Goal: Task Accomplishment & Management: Use online tool/utility

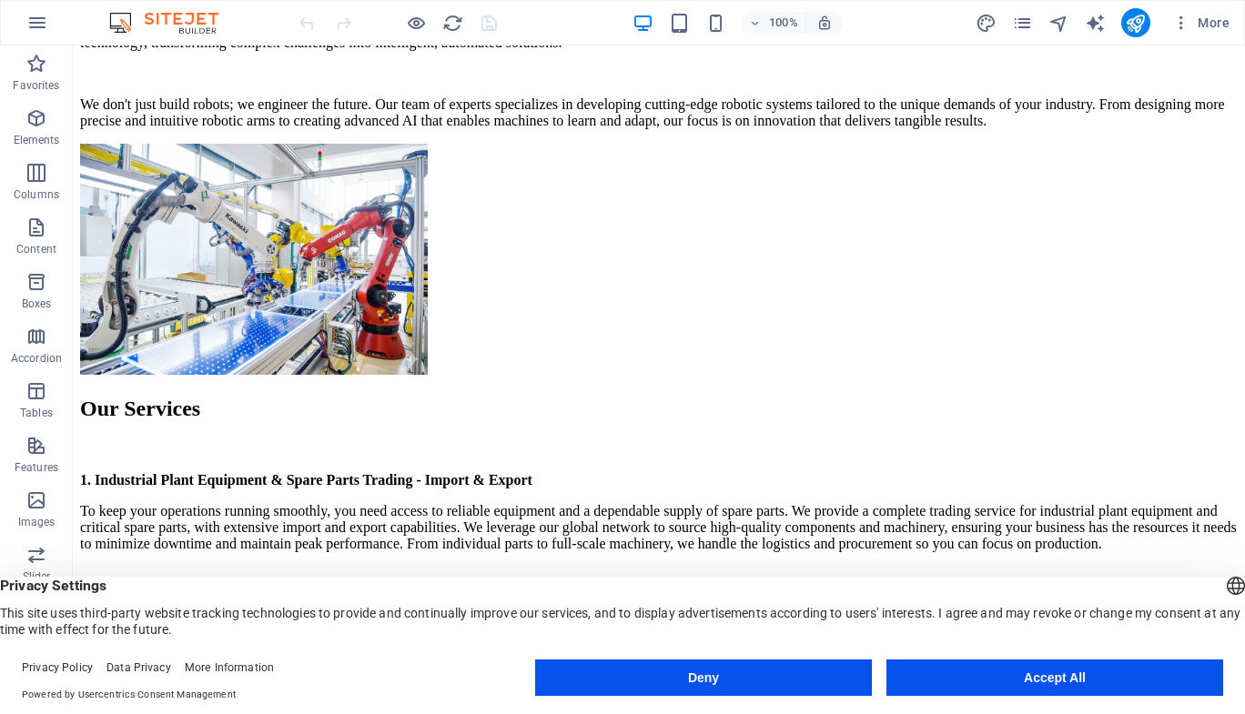
scroll to position [1200, 0]
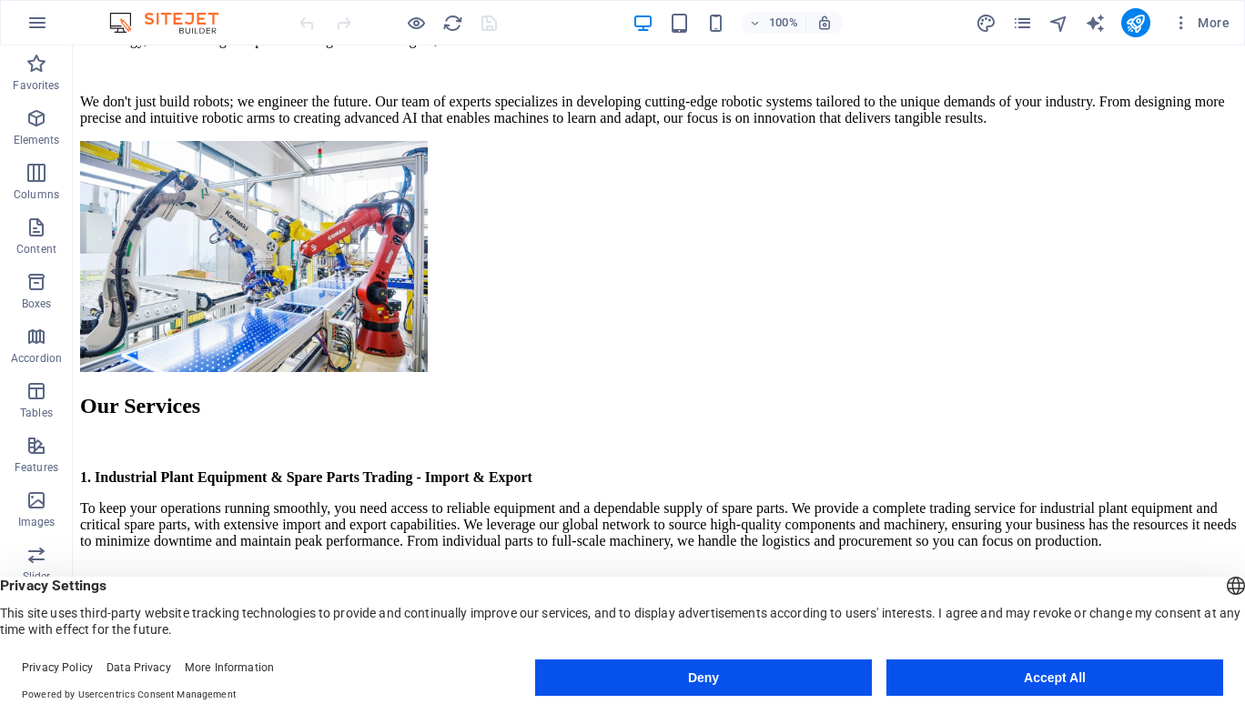
click at [1104, 675] on button "Accept All" at bounding box center [1054, 678] width 337 height 36
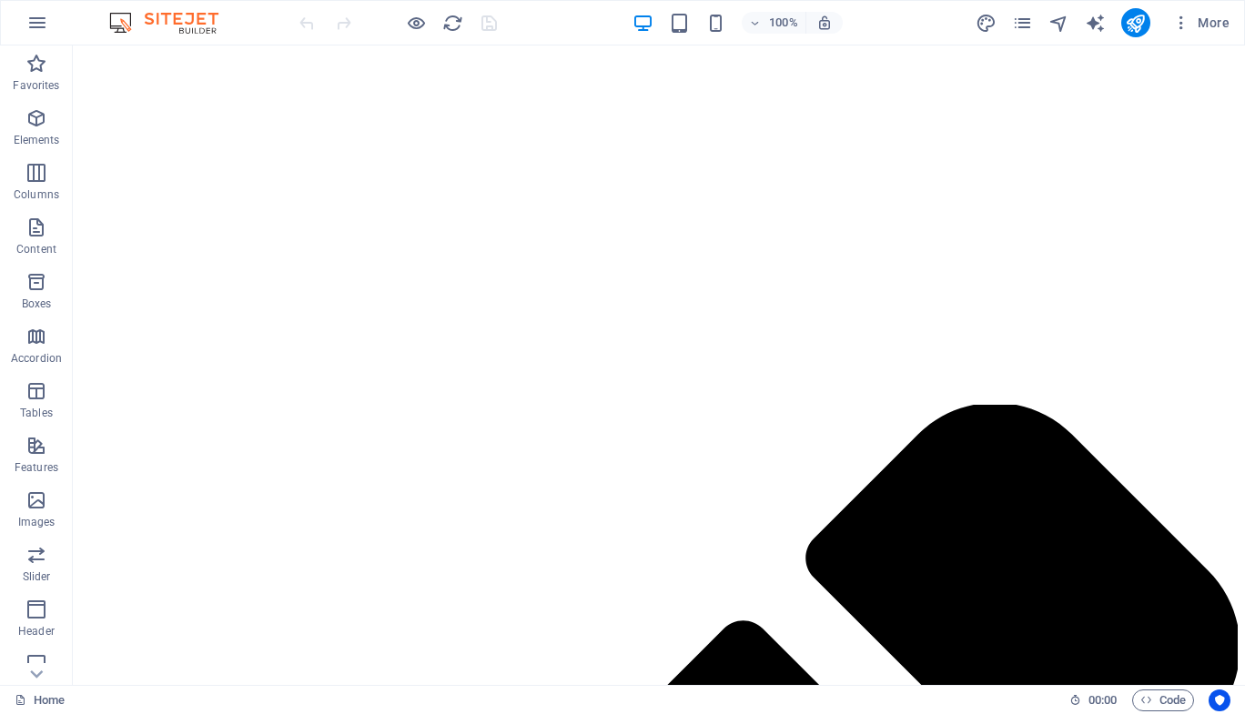
scroll to position [2340, 0]
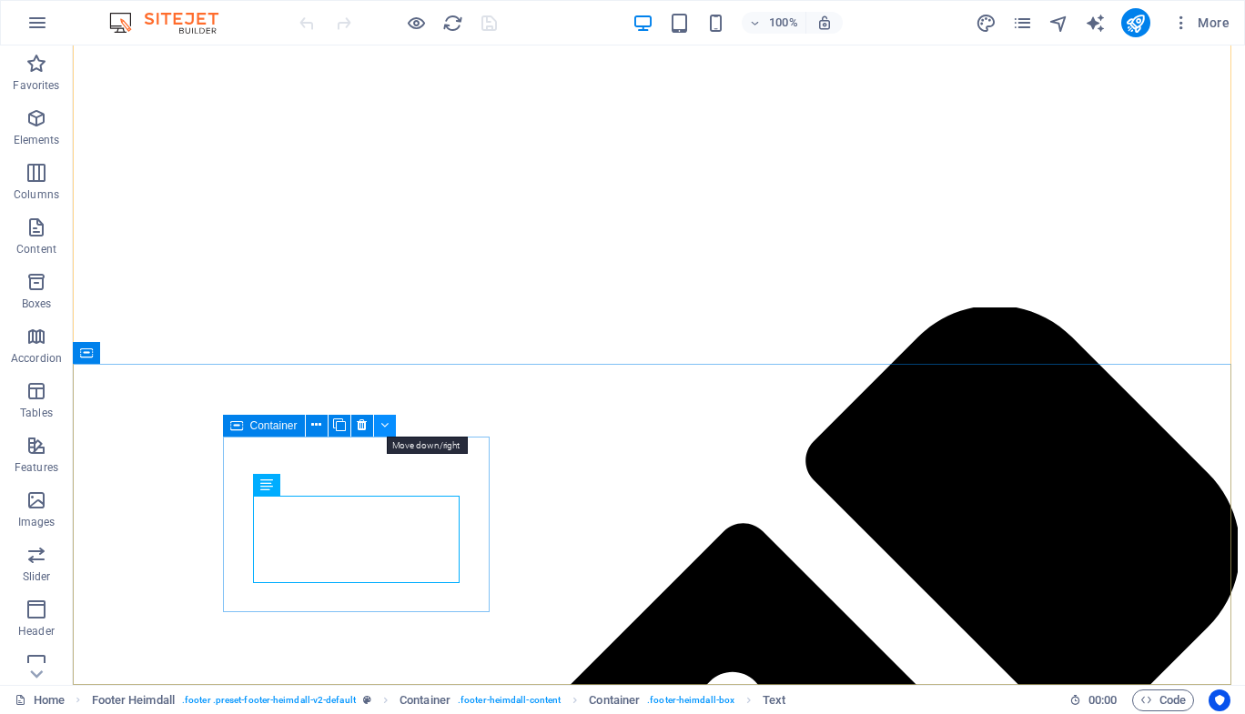
click at [389, 428] on icon at bounding box center [384, 425] width 8 height 19
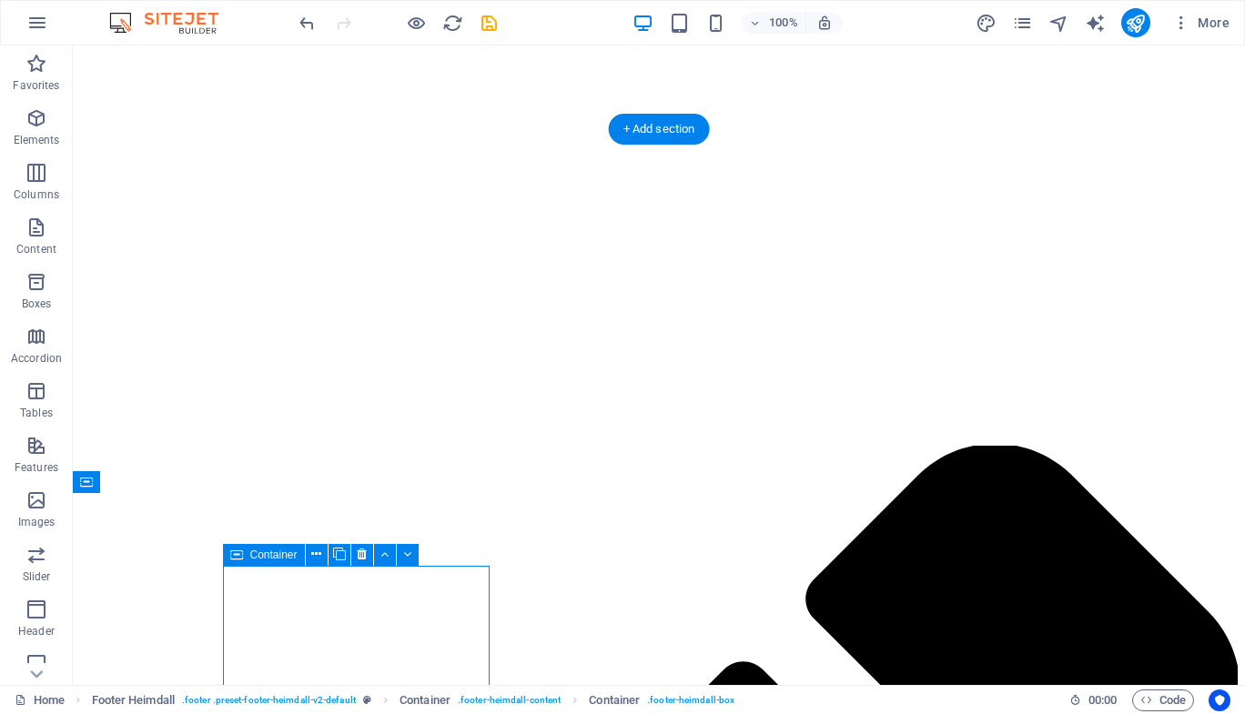
scroll to position [2198, 0]
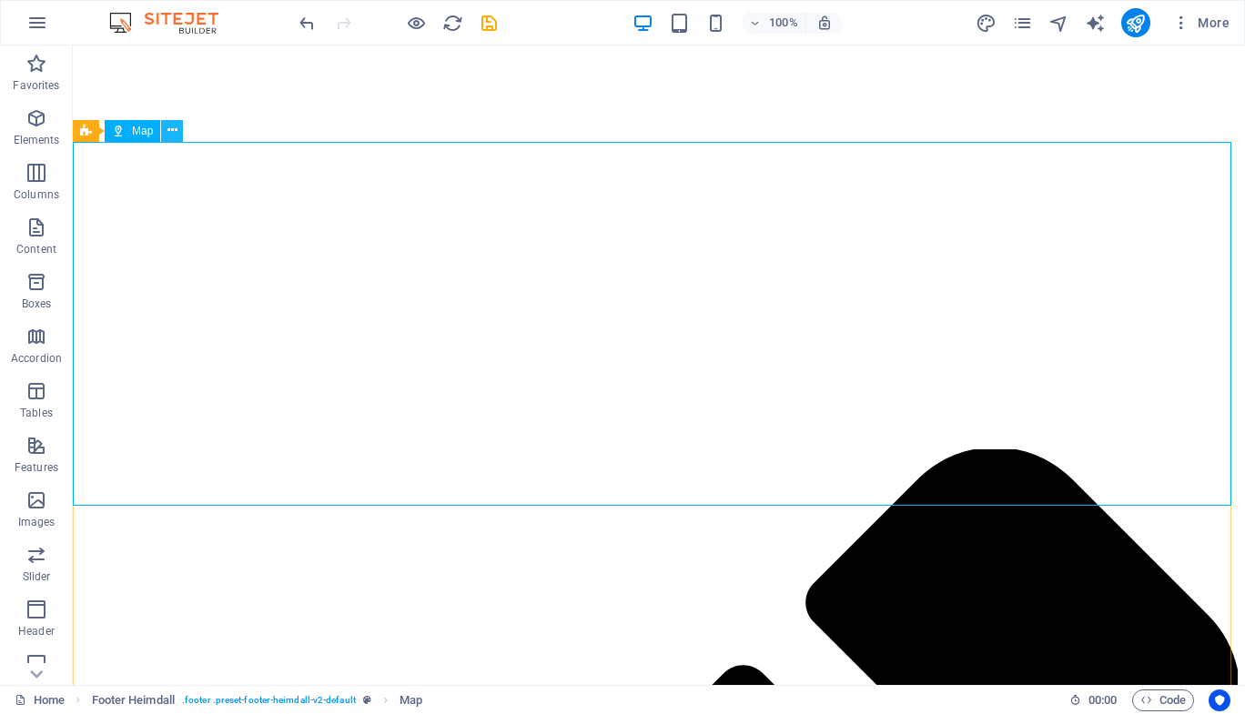
click at [178, 136] on button at bounding box center [172, 131] width 22 height 22
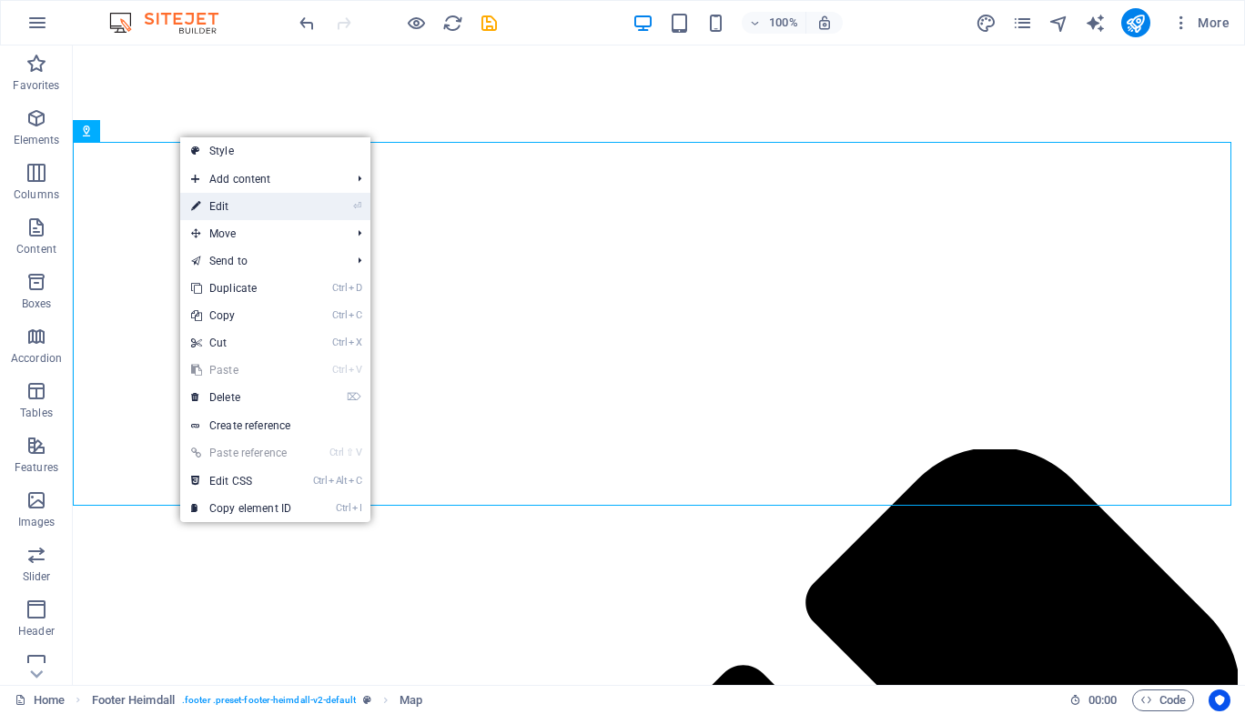
click at [233, 199] on link "⏎ Edit" at bounding box center [241, 206] width 122 height 27
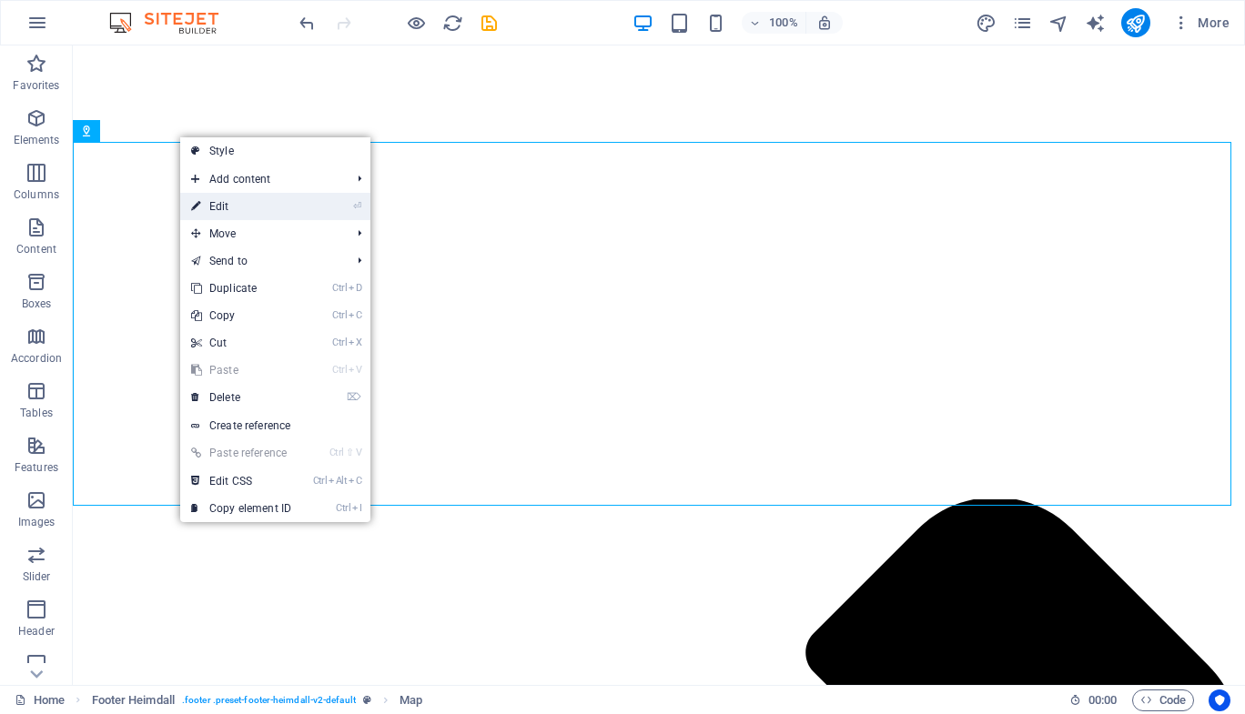
select select "px"
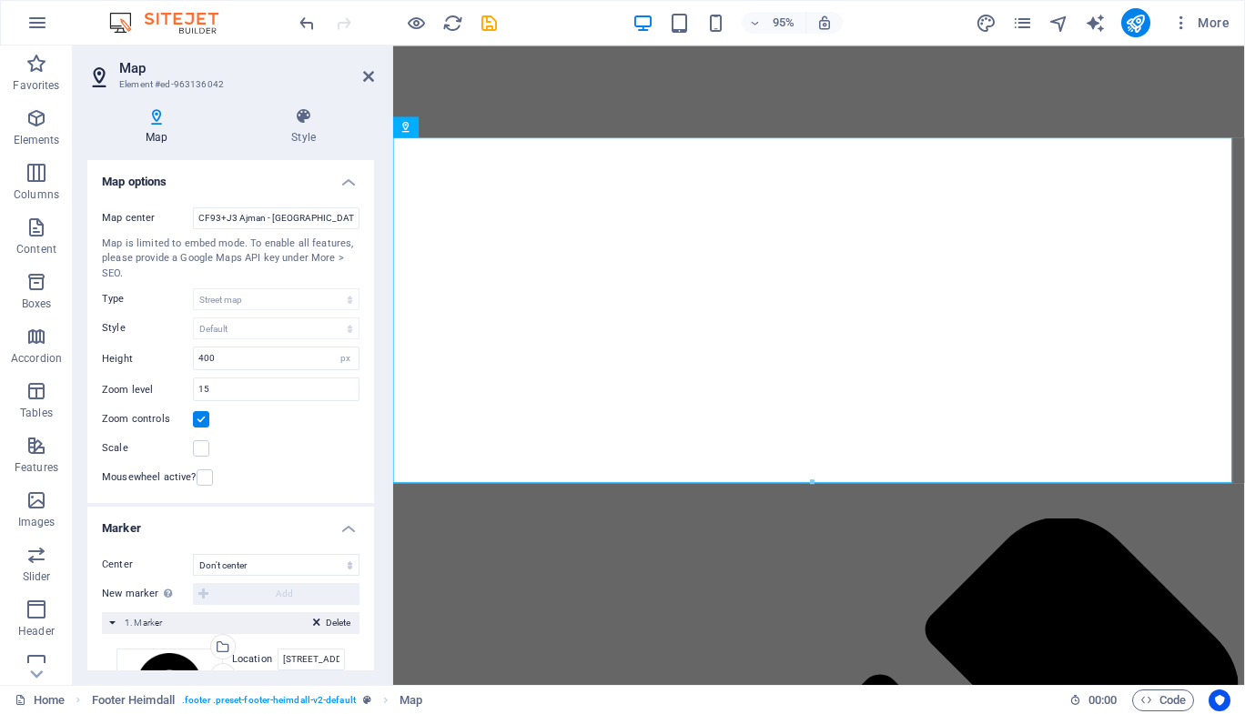
scroll to position [2253, 0]
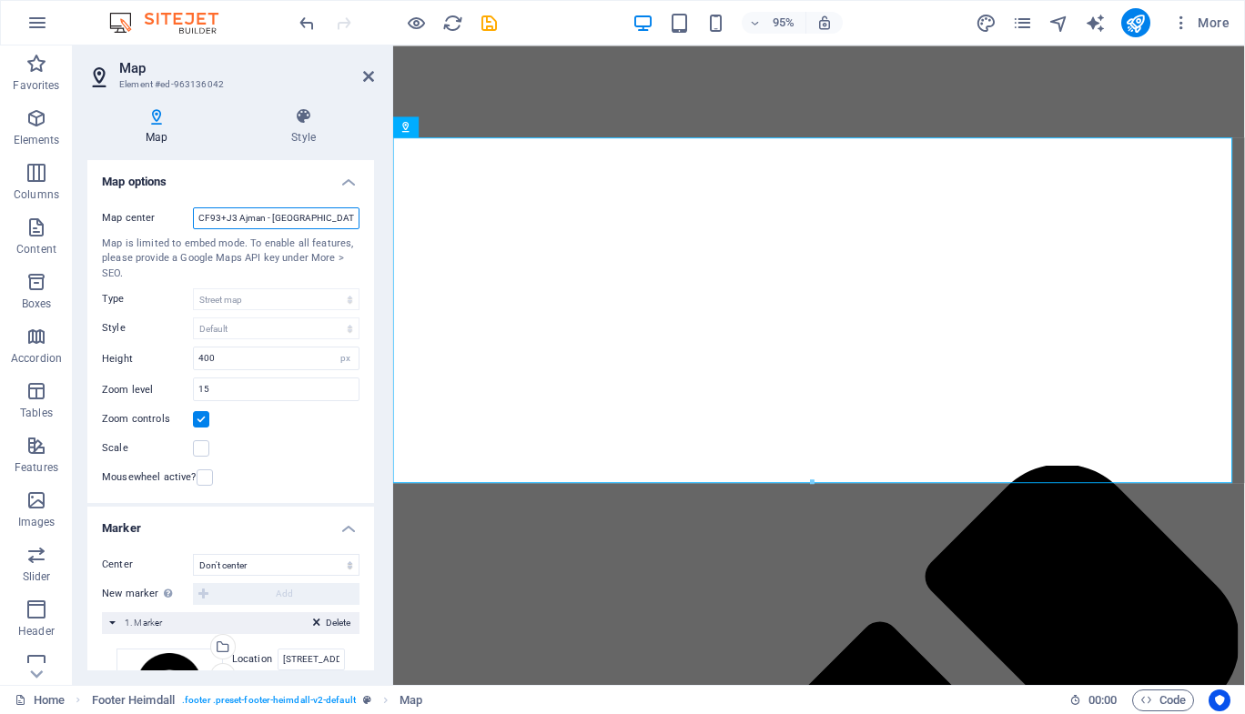
click at [253, 210] on input "CF93+J3 Ajman - [GEOGRAPHIC_DATA]" at bounding box center [276, 218] width 167 height 22
paste input "[URL][DOMAIN_NAME]"
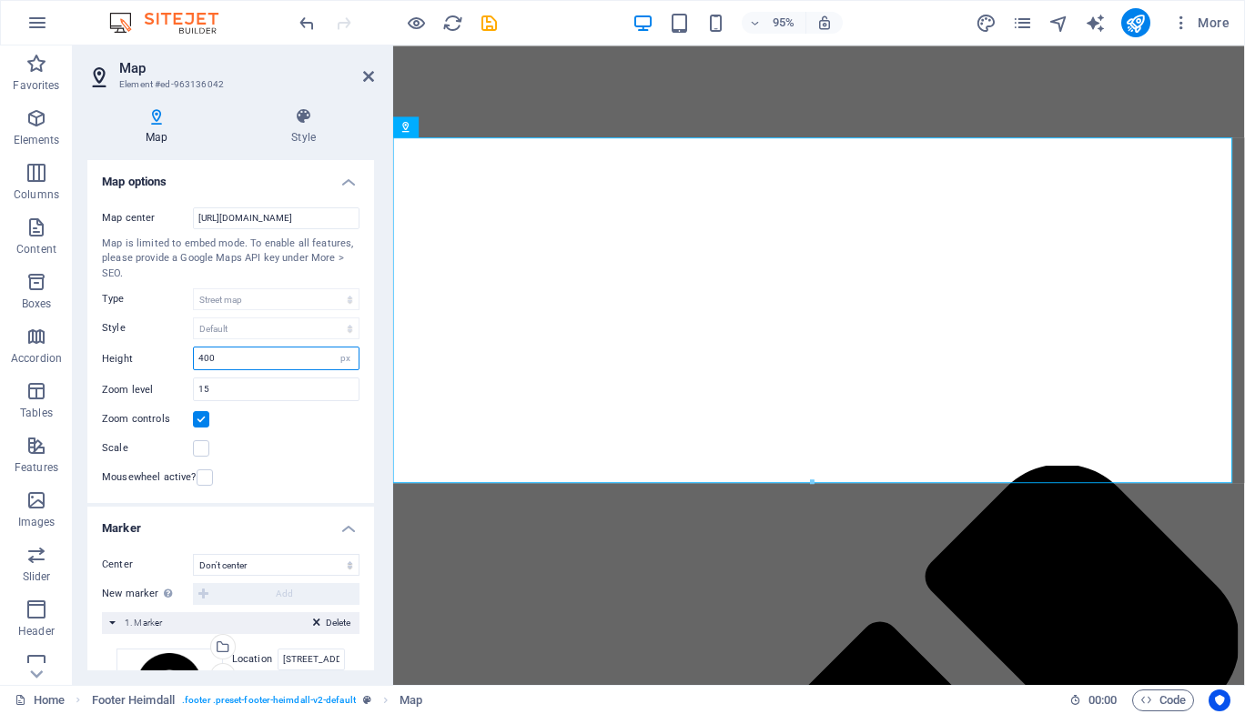
click at [279, 368] on input "400" at bounding box center [276, 359] width 165 height 22
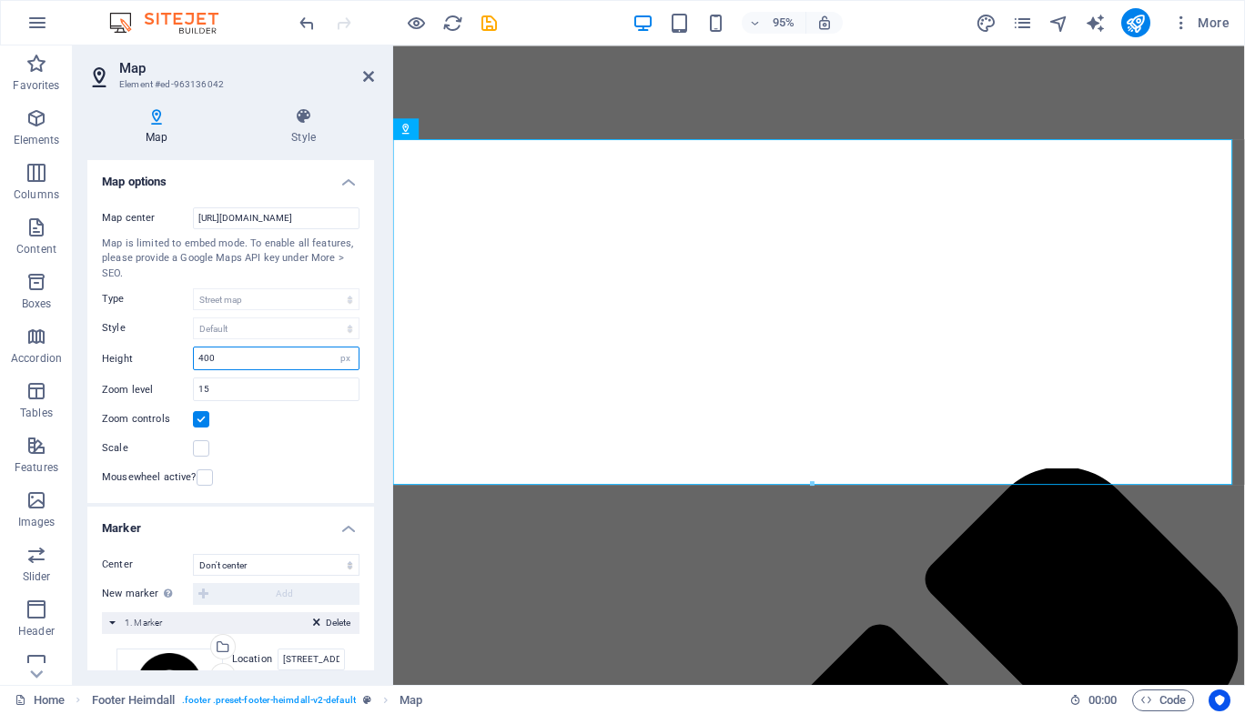
scroll to position [2251, 0]
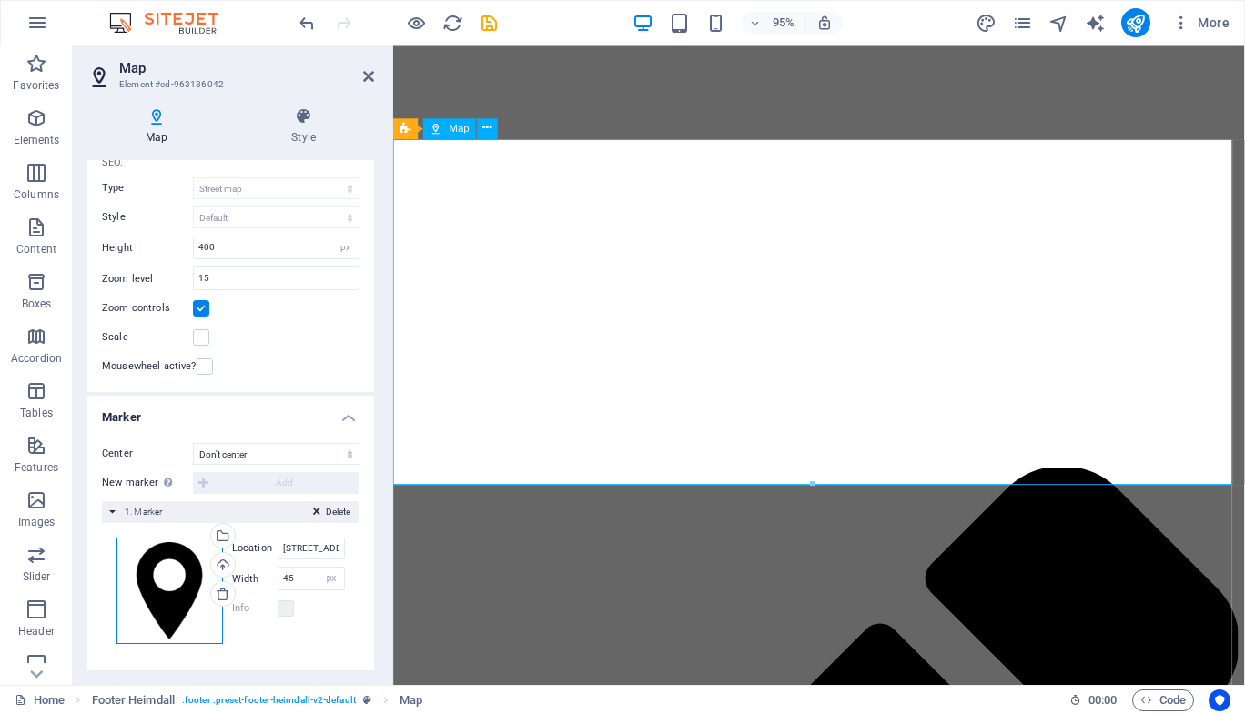
click at [166, 602] on div "Drag files here, click to choose files or select files from Files or our free s…" at bounding box center [169, 591] width 106 height 106
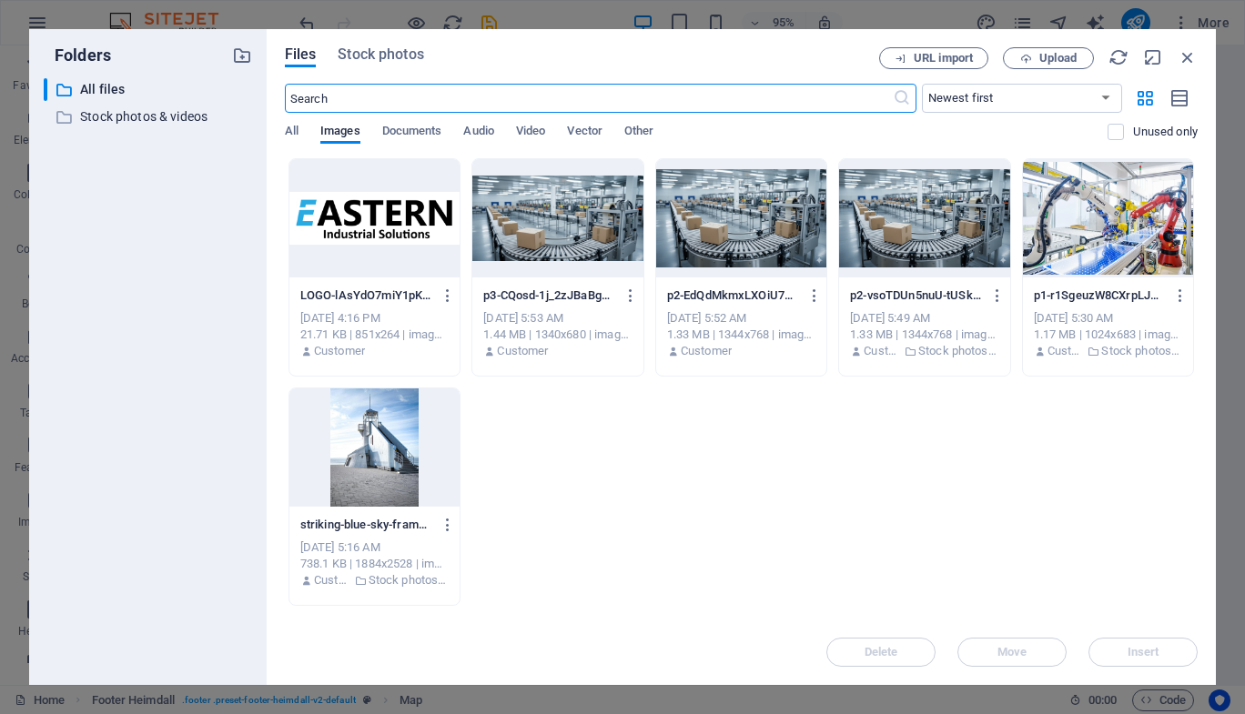
scroll to position [2340, 0]
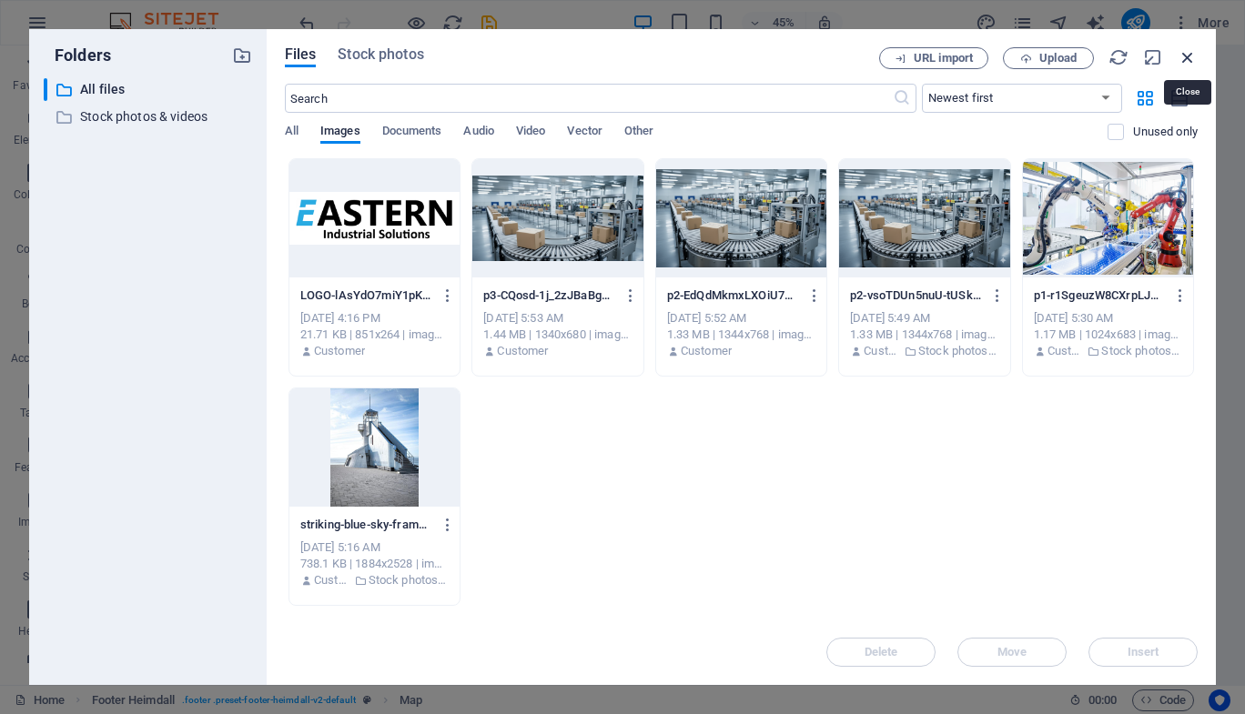
click at [1188, 53] on icon "button" at bounding box center [1188, 57] width 20 height 20
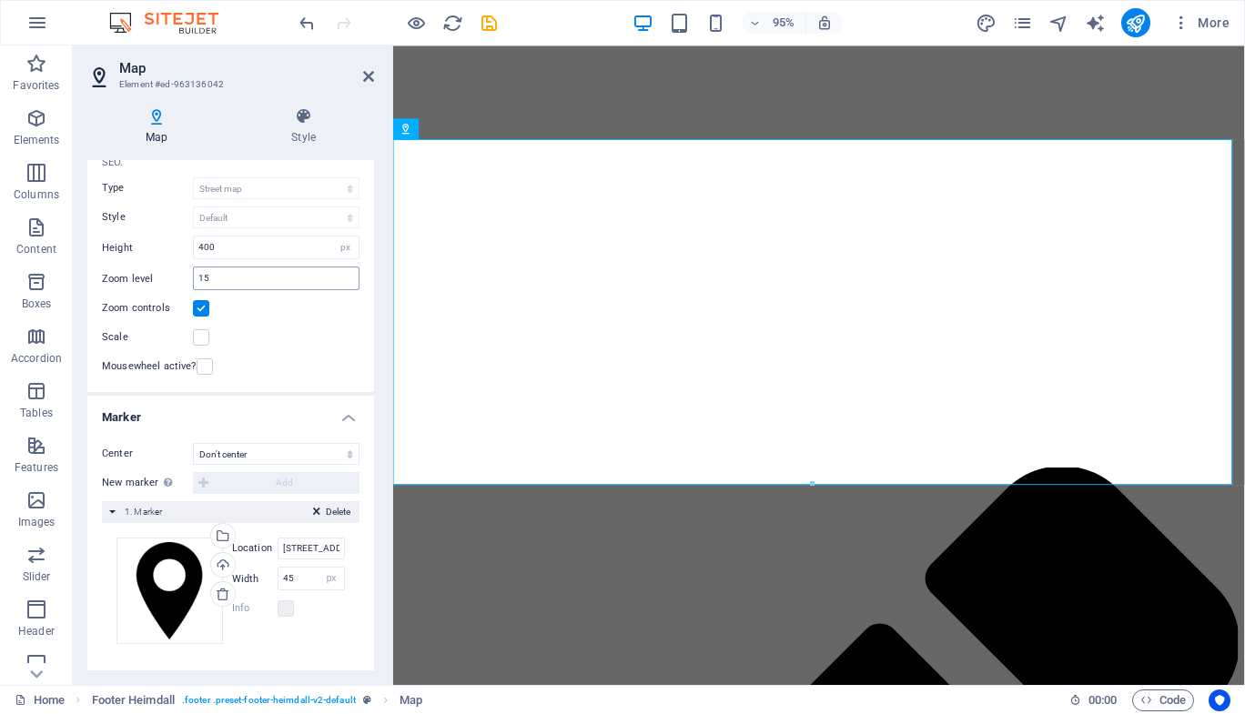
scroll to position [0, 0]
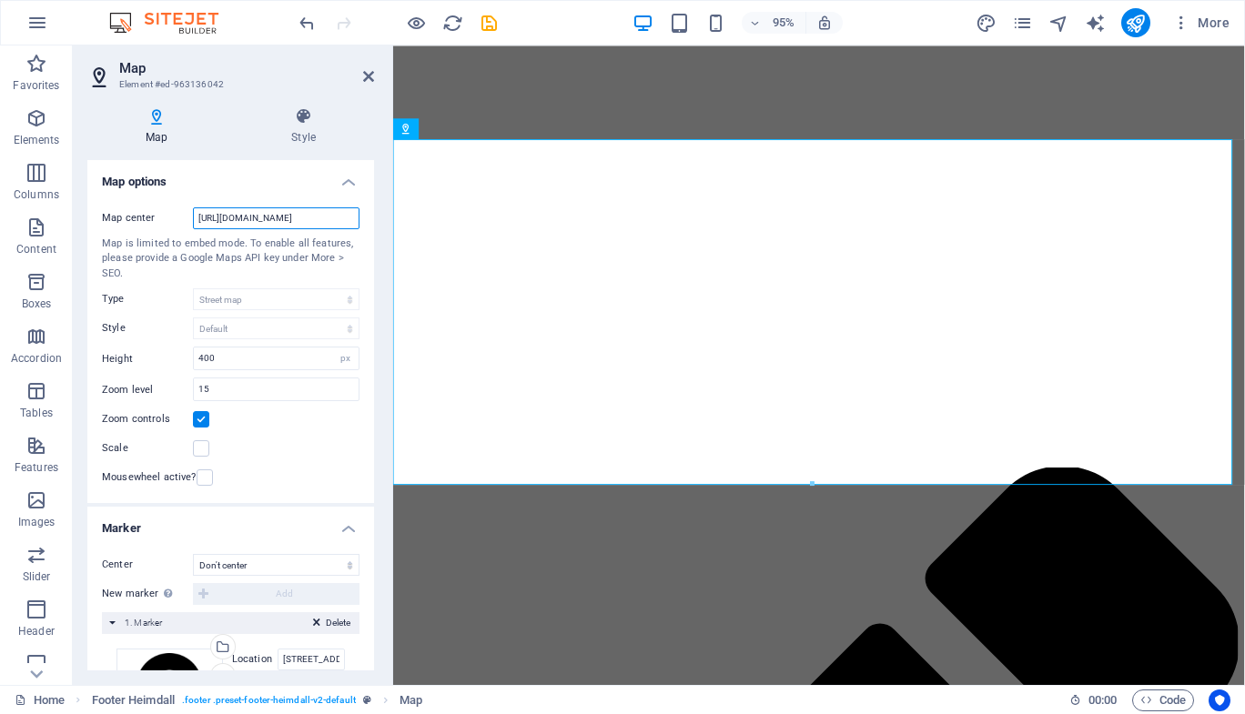
click at [289, 217] on input "[URL][DOMAIN_NAME]" at bounding box center [276, 218] width 167 height 22
click at [314, 17] on icon "undo" at bounding box center [307, 23] width 21 height 21
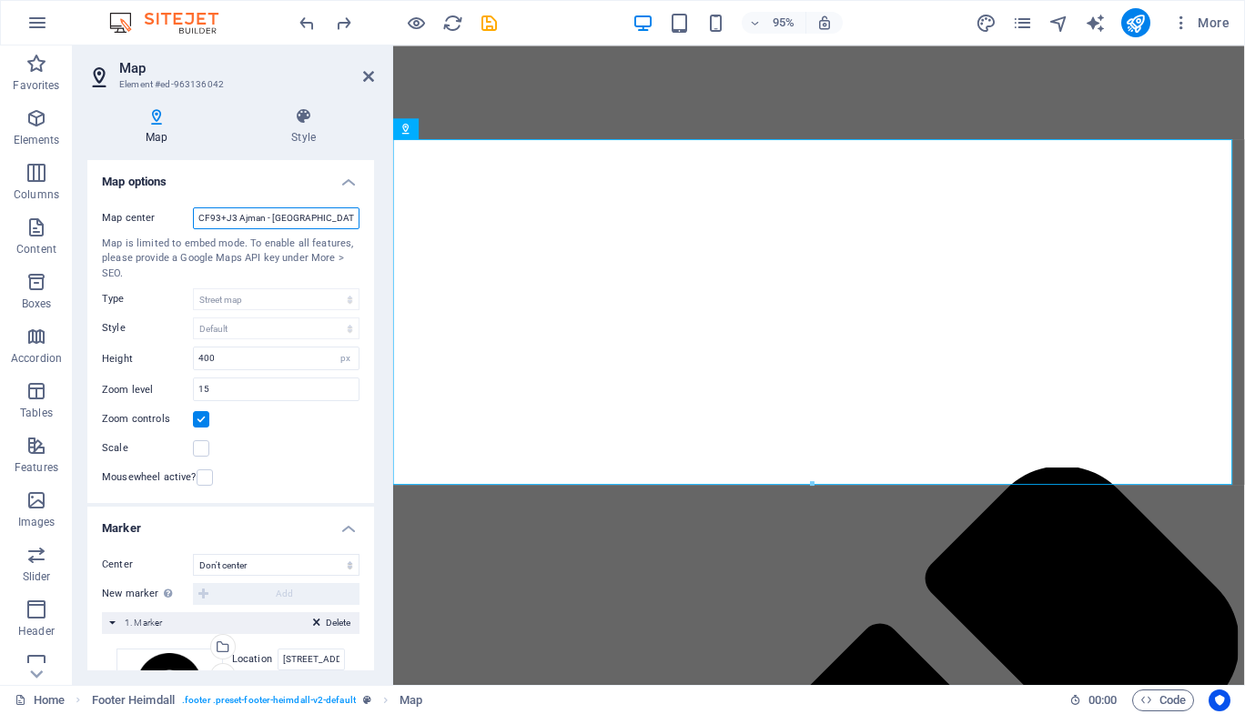
click at [299, 219] on input "CF93+J3 Ajman - [GEOGRAPHIC_DATA]" at bounding box center [276, 218] width 167 height 22
click at [219, 215] on input "CF93+J3 Ajman - [GEOGRAPHIC_DATA]" at bounding box center [276, 218] width 167 height 22
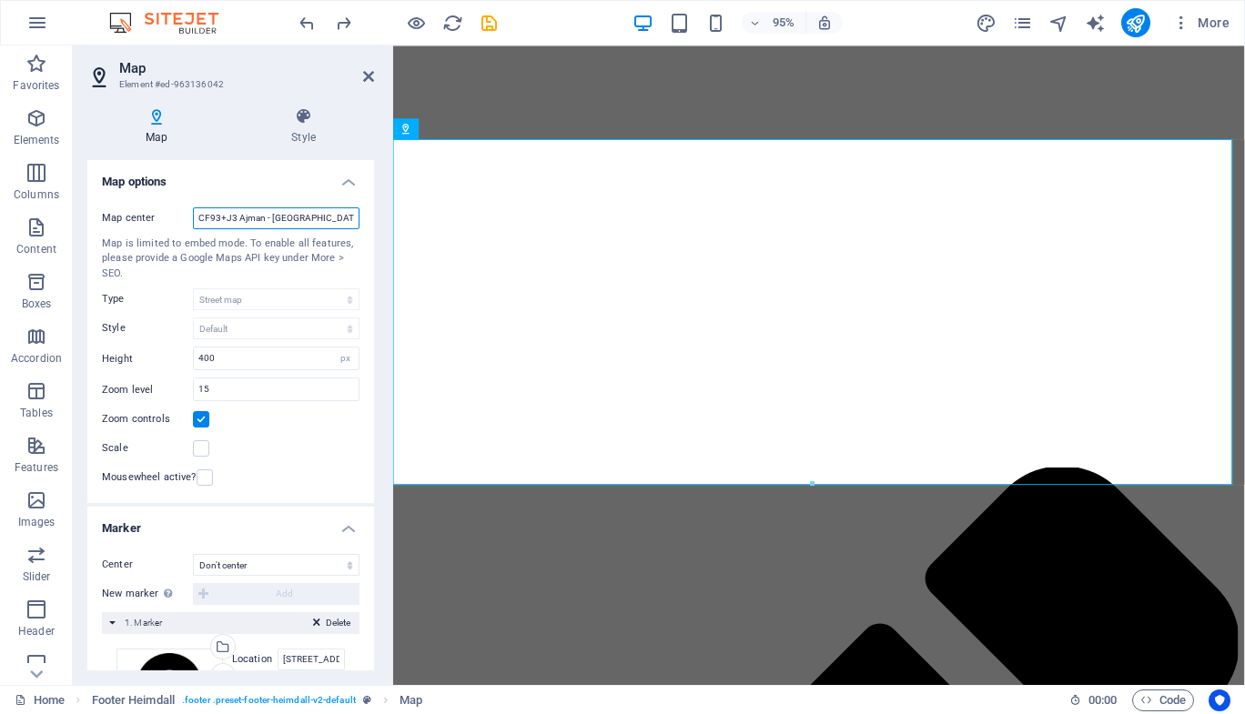
click at [219, 215] on input "CF93+J3 Ajman - [GEOGRAPHIC_DATA]" at bounding box center [276, 218] width 167 height 22
paste input "[URL][DOMAIN_NAME]"
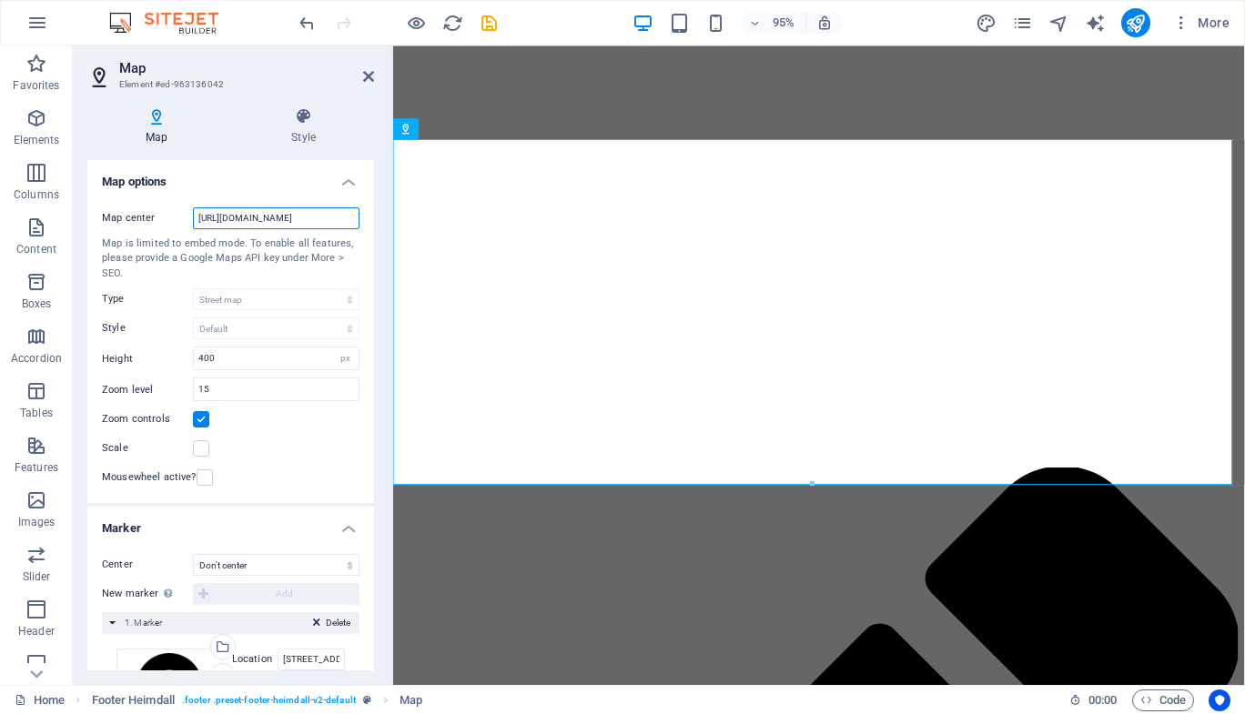
click at [224, 217] on input "[URL][DOMAIN_NAME]" at bounding box center [276, 218] width 167 height 22
type input "[DOMAIN_NAME][URL]"
click at [256, 225] on input "[DOMAIN_NAME][URL]" at bounding box center [276, 218] width 167 height 22
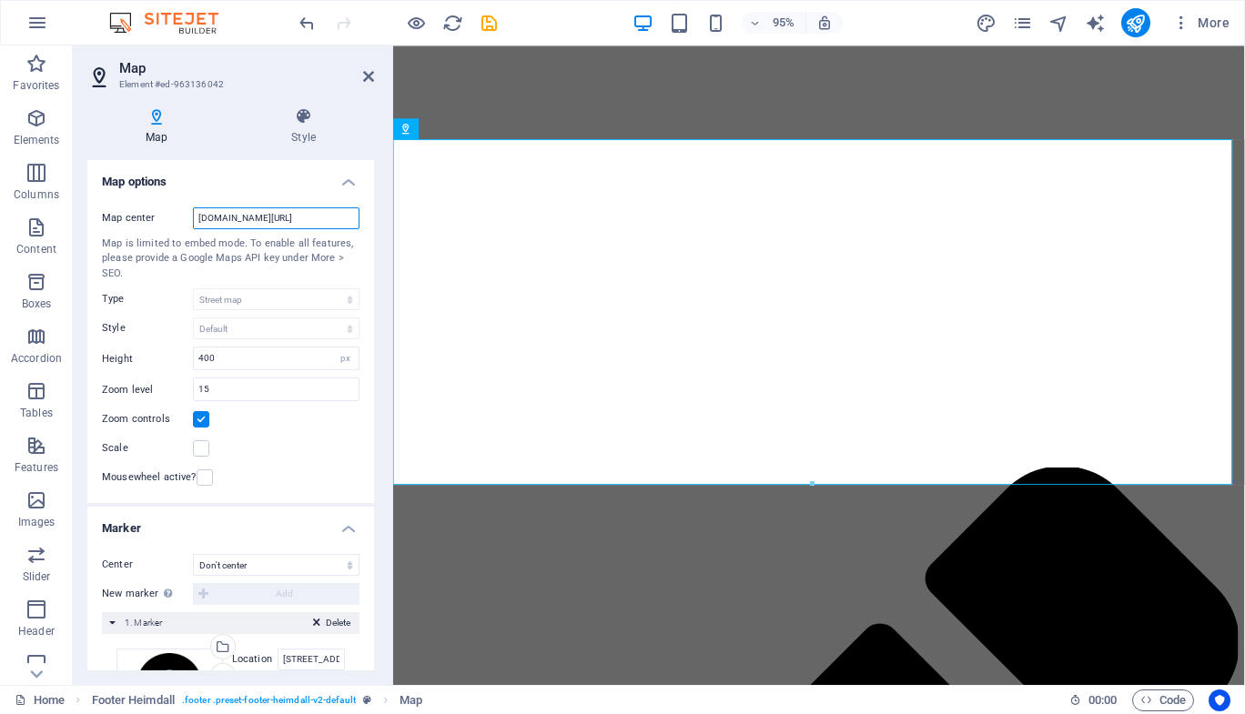
click at [256, 225] on input "[DOMAIN_NAME][URL]" at bounding box center [276, 218] width 167 height 22
paste input "Eastern Industrial Solutions"
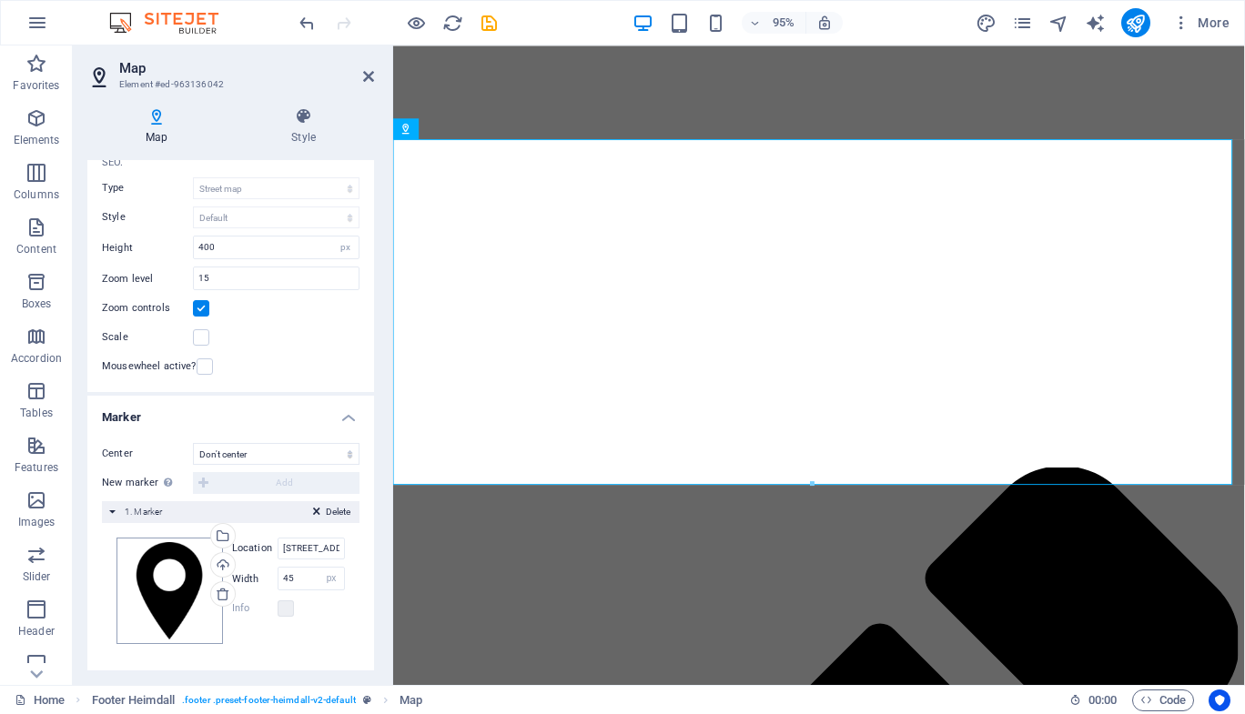
type input "Eastern Industrial Solutions"
click at [184, 581] on div "Drag files here, click to choose files or select files from Files or our free s…" at bounding box center [169, 591] width 106 height 106
click at [184, 581] on body "[DOMAIN_NAME] Home Favorites Elements Columns Content Boxes Accordion Tables Fe…" at bounding box center [622, 357] width 1245 height 714
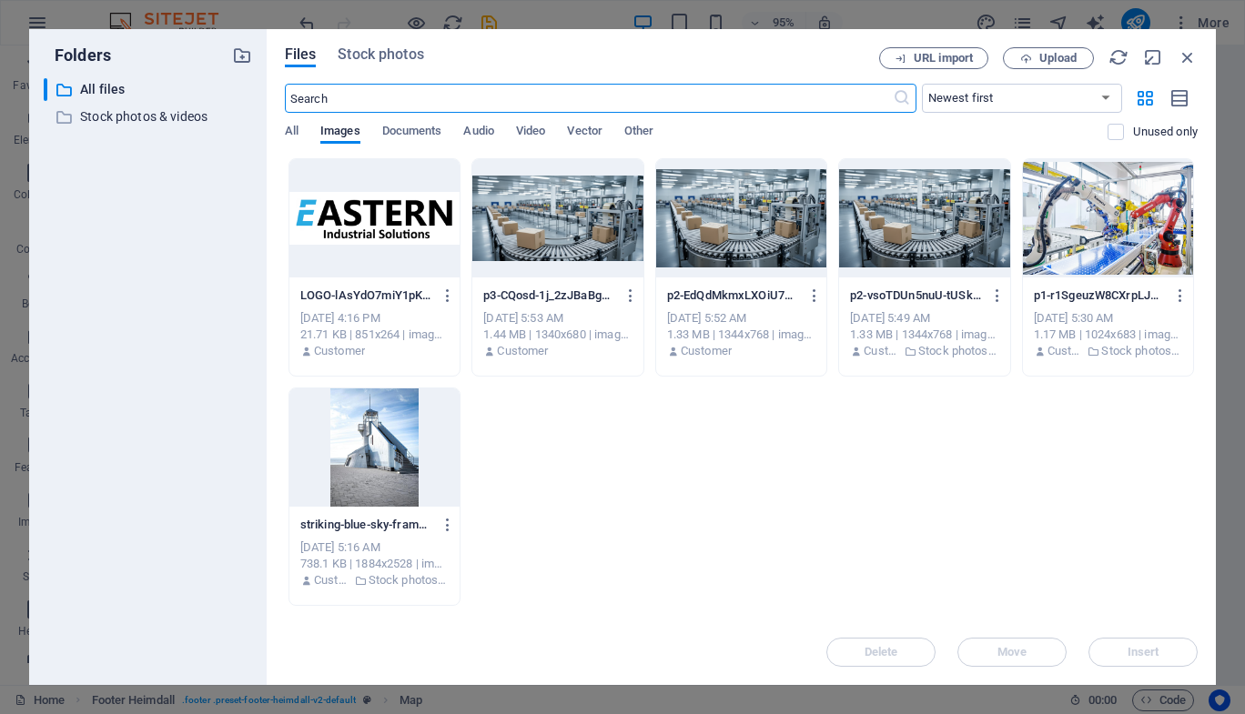
scroll to position [2340, 0]
click at [402, 237] on div at bounding box center [374, 218] width 170 height 118
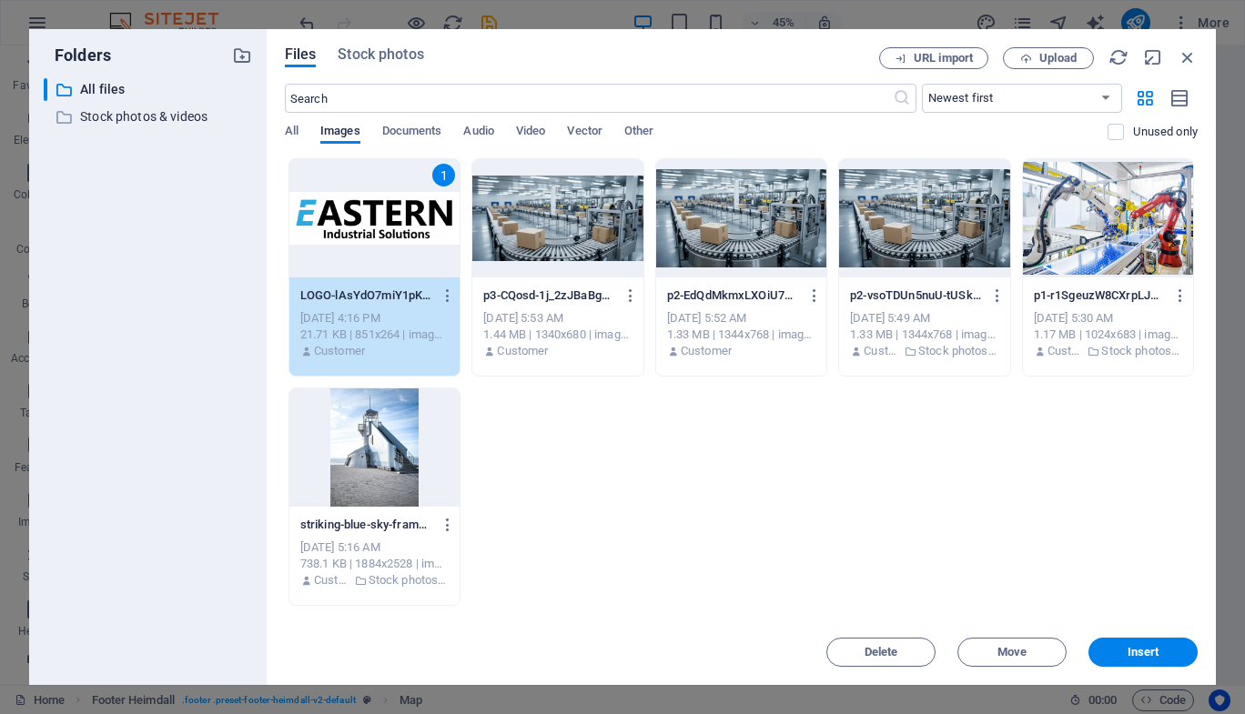
click at [402, 237] on div "1" at bounding box center [374, 218] width 170 height 118
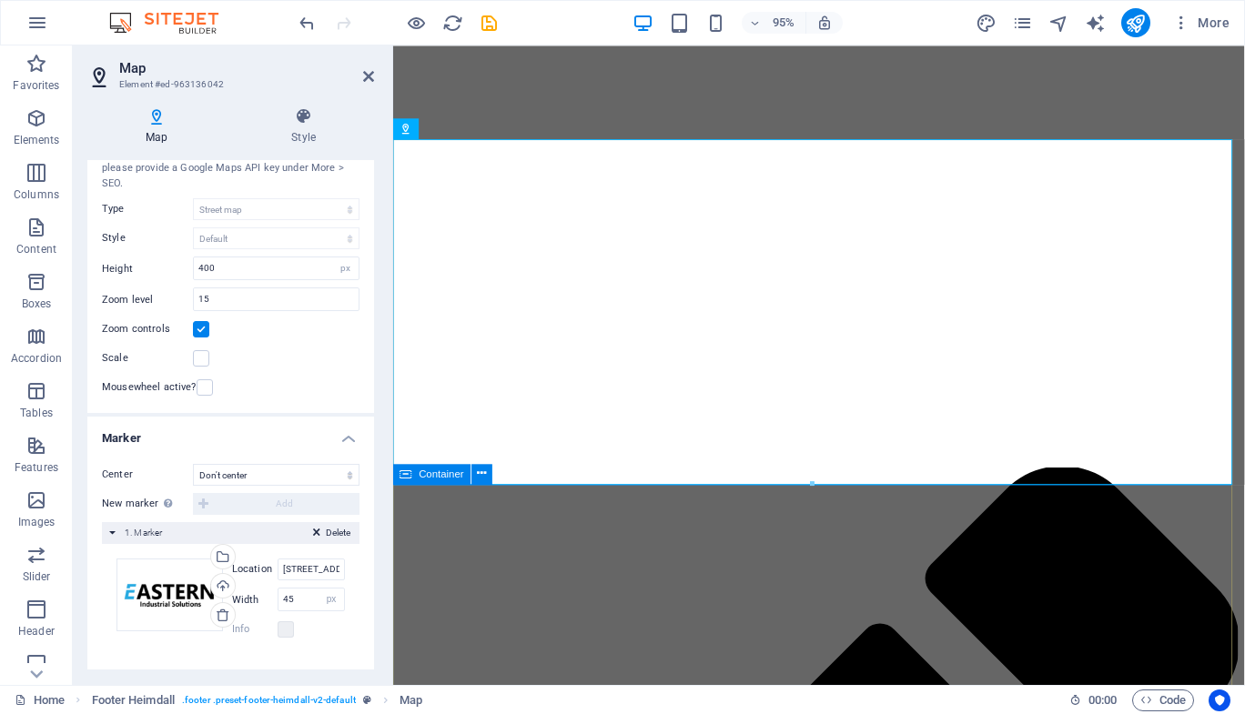
scroll to position [89, 0]
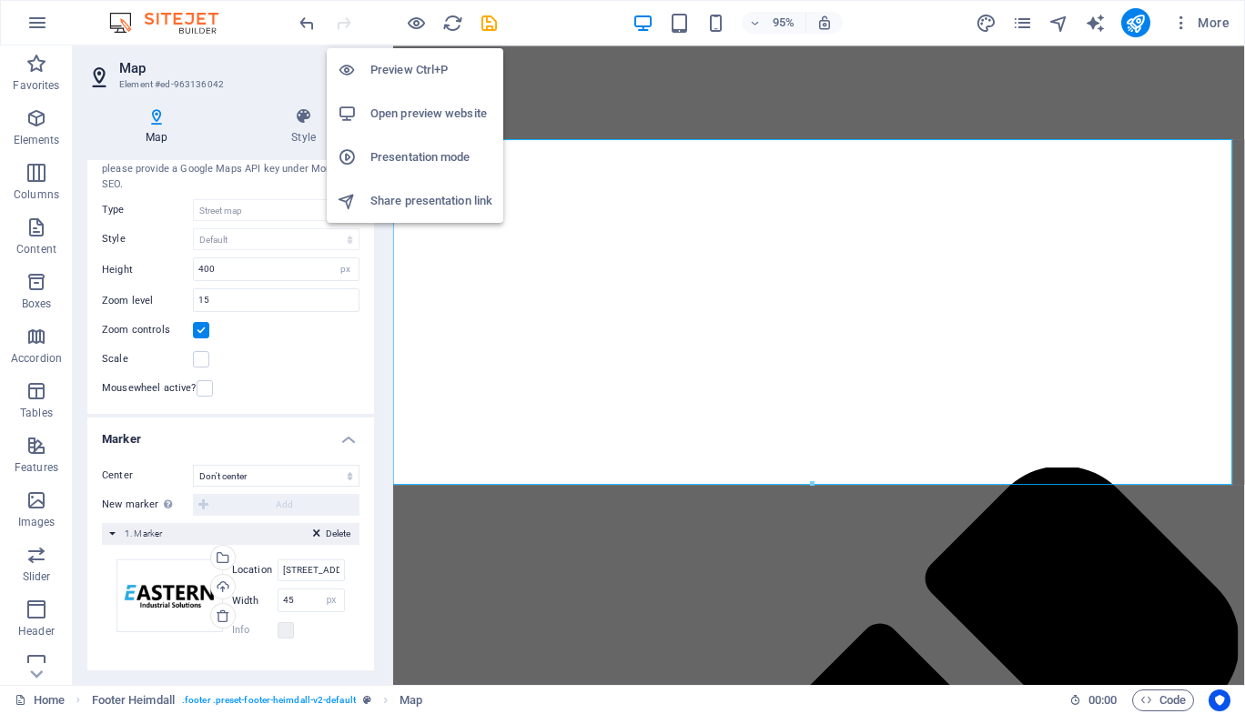
click at [427, 56] on li "Preview Ctrl+P" at bounding box center [415, 70] width 177 height 44
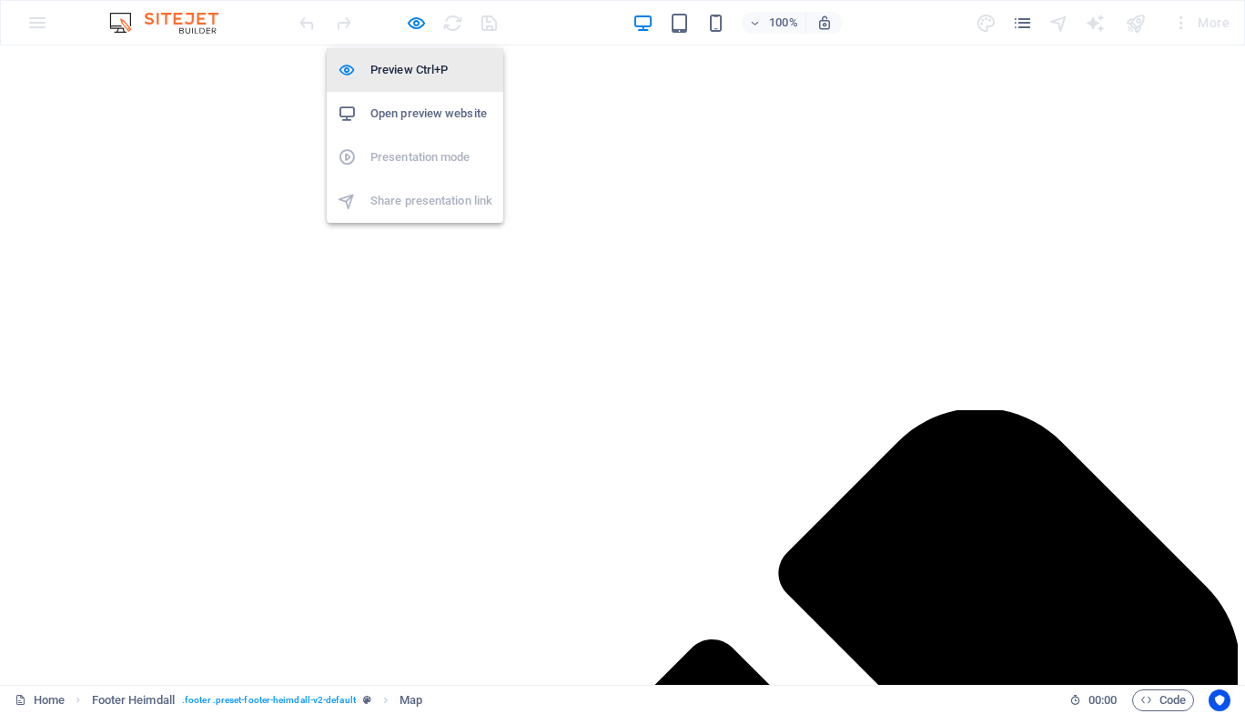
scroll to position [2196, 0]
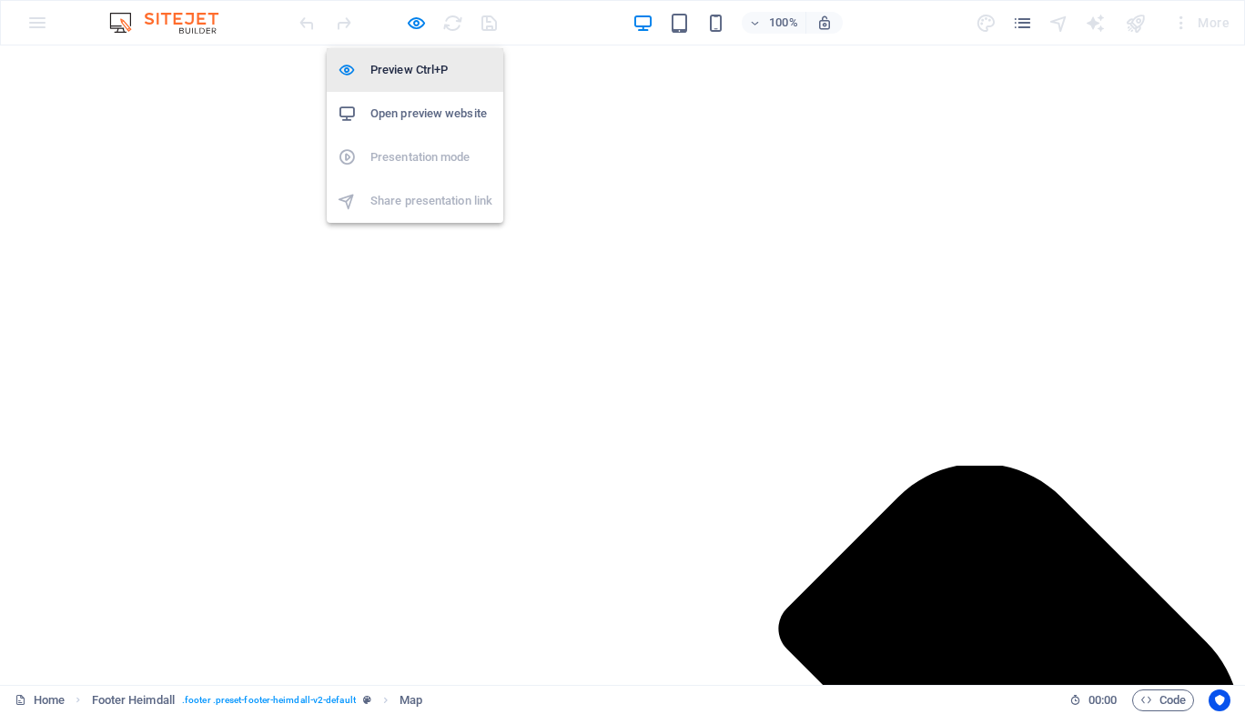
click at [411, 74] on h6 "Preview Ctrl+P" at bounding box center [431, 70] width 122 height 22
select select "px"
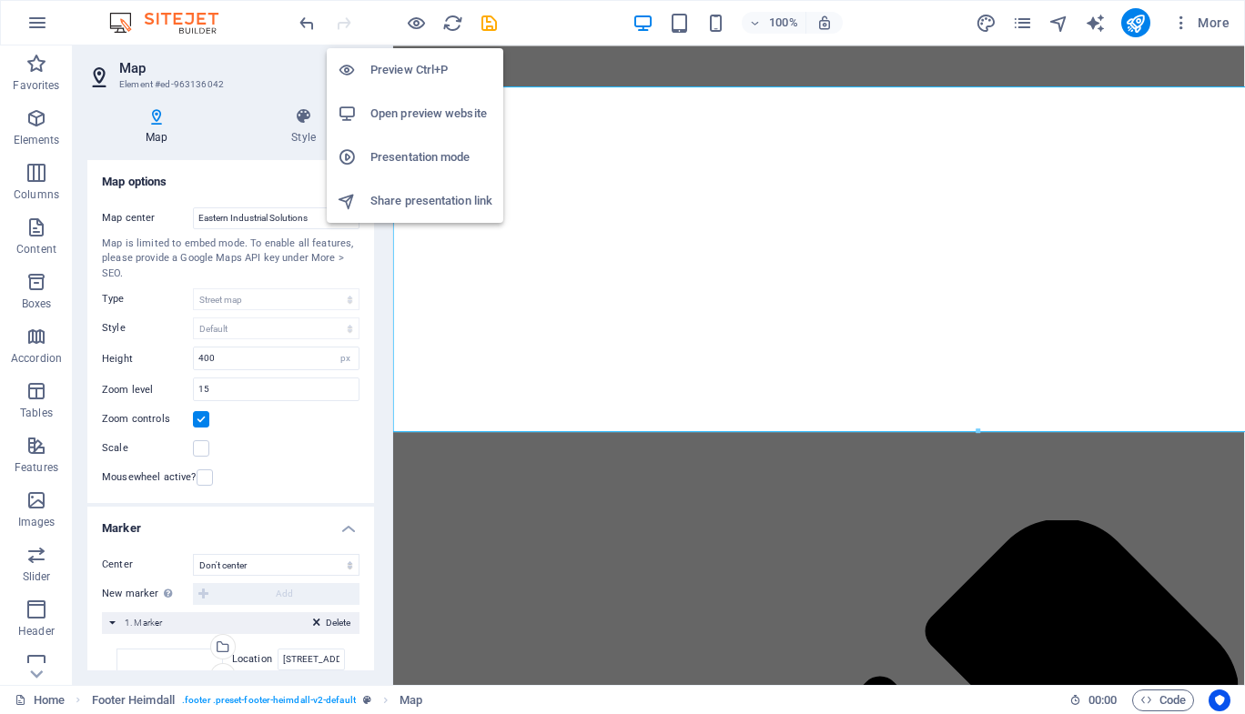
scroll to position [2251, 0]
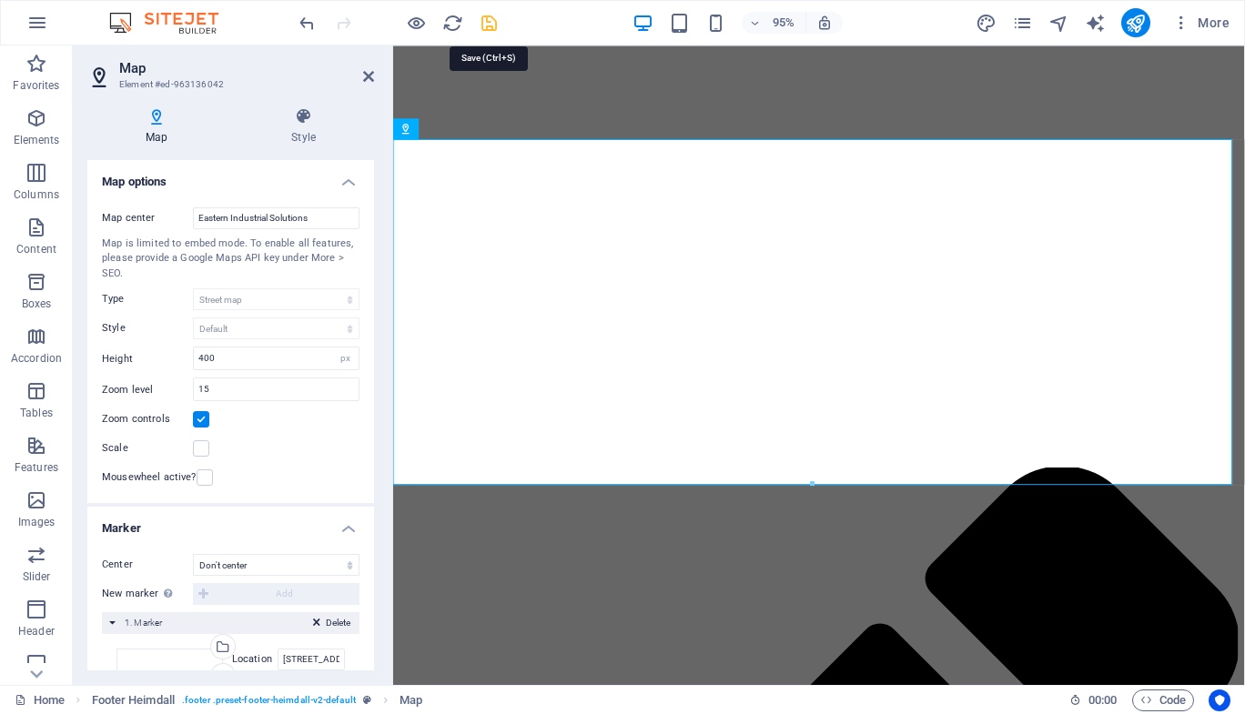
click at [485, 22] on icon "save" at bounding box center [489, 23] width 21 height 21
select select "px"
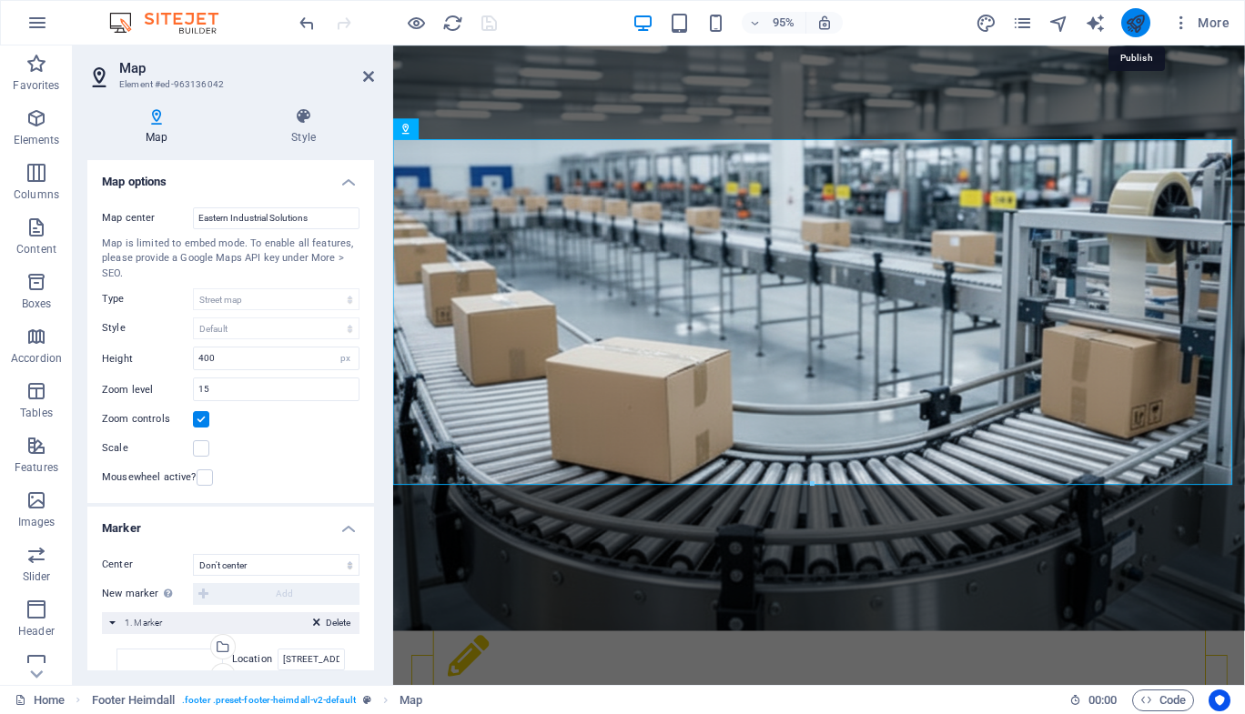
click at [1139, 24] on icon "publish" at bounding box center [1135, 23] width 21 height 21
select select "px"
